Goal: Information Seeking & Learning: Learn about a topic

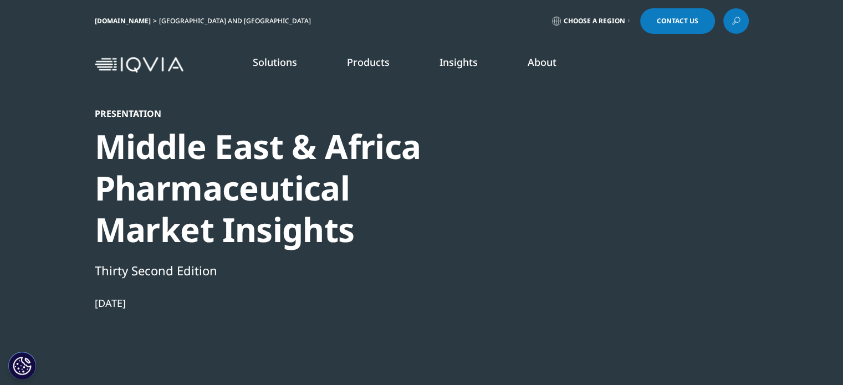
scroll to position [101, 654]
drag, startPoint x: 0, startPoint y: 0, endPoint x: 774, endPoint y: 128, distance: 784.3
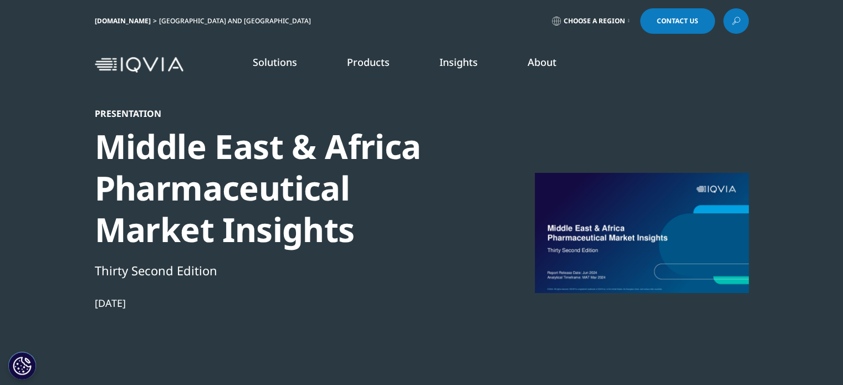
click at [774, 128] on section "Presentation Middle East & Africa Pharmaceutical Market Insights Thirty Second …" at bounding box center [421, 225] width 843 height 450
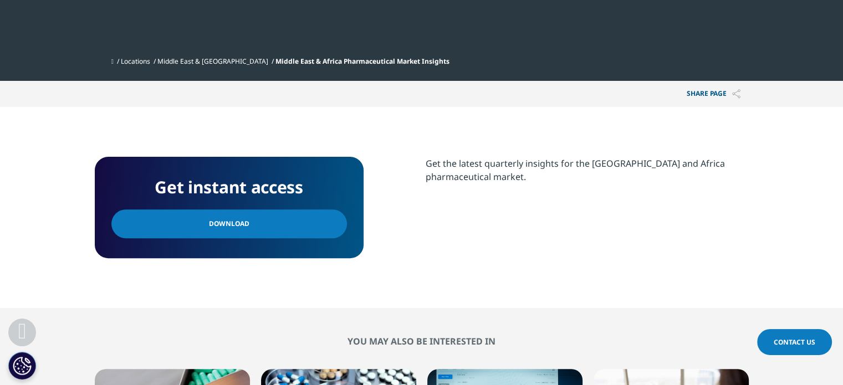
scroll to position [377, 0]
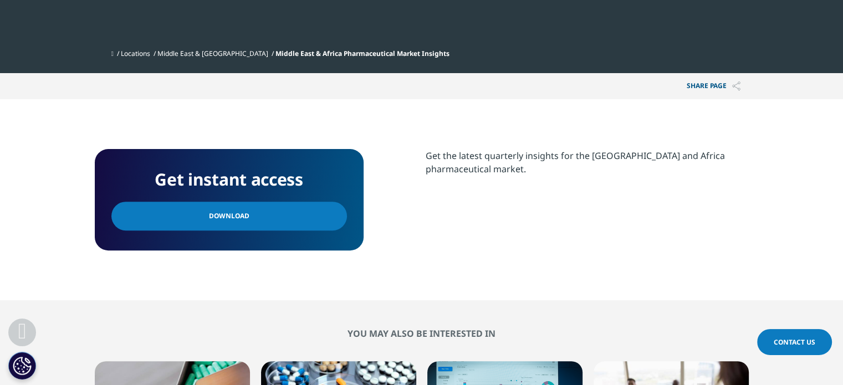
click at [231, 210] on span "Download" at bounding box center [229, 216] width 40 height 12
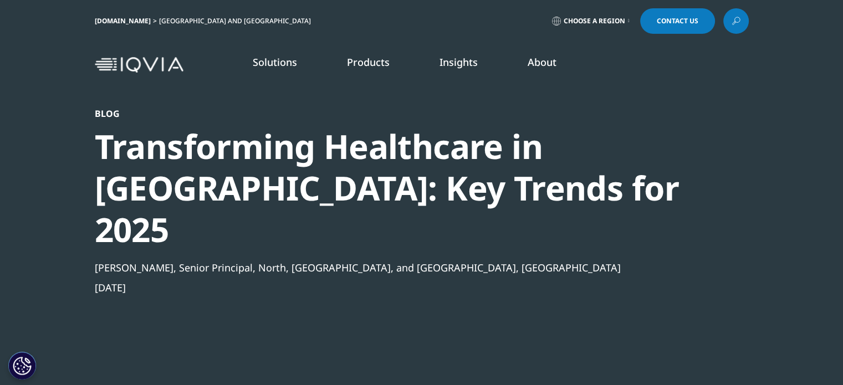
click at [106, 171] on li "Commercial Analytics" at bounding box center [120, 169] width 207 height 21
click at [329, 302] on link "Learn More" at bounding box center [330, 298] width 168 height 29
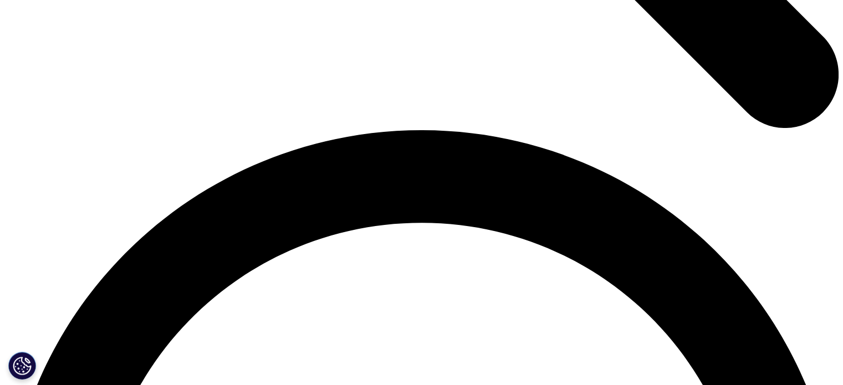
scroll to position [1617, 0]
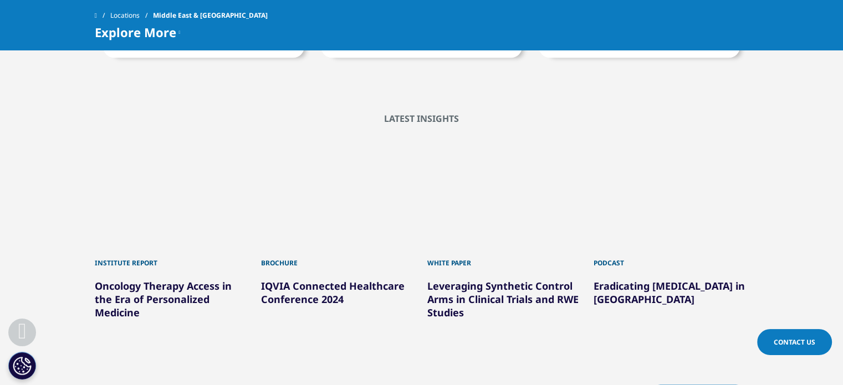
scroll to position [1463, 0]
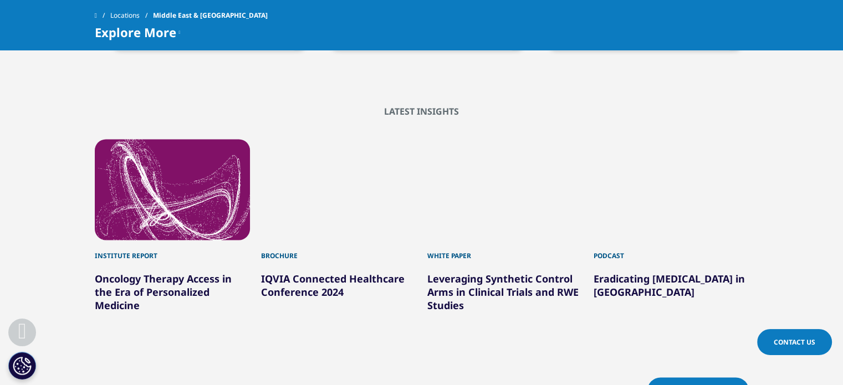
click at [460, 385] on icon "Next slide" at bounding box center [461, 391] width 3 height 9
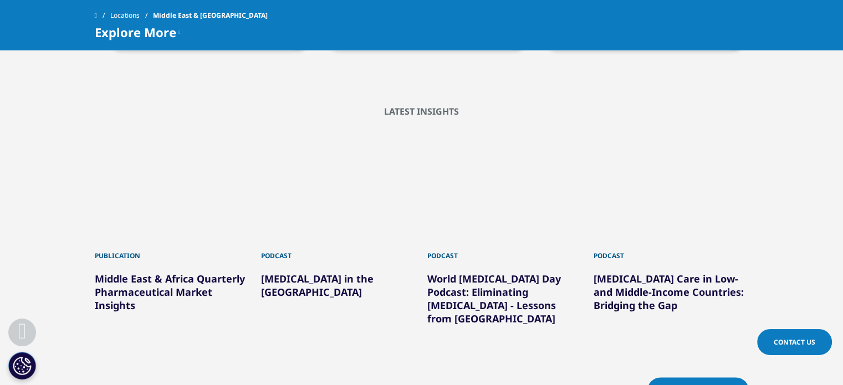
click at [460, 385] on icon "Next slide" at bounding box center [461, 391] width 3 height 9
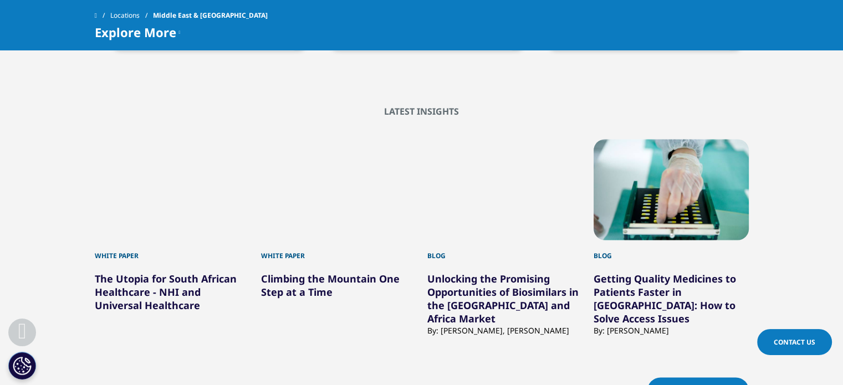
click at [650, 272] on link "Getting Quality Medicines to Patients Faster in Africa: How to Solve Access Iss…" at bounding box center [665, 298] width 142 height 53
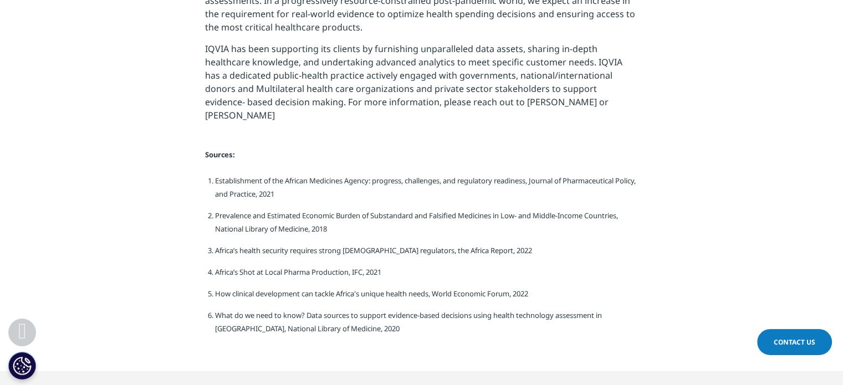
scroll to position [2887, 0]
